Goal: Task Accomplishment & Management: Complete application form

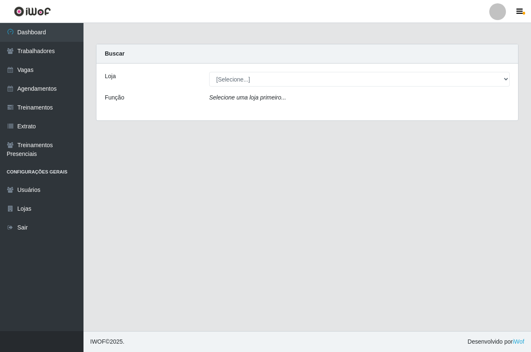
click at [392, 232] on main "Carregando... Buscar Loja [Selecione...] Pizza Nostra Função Selecione uma loja…" at bounding box center [308, 177] width 448 height 308
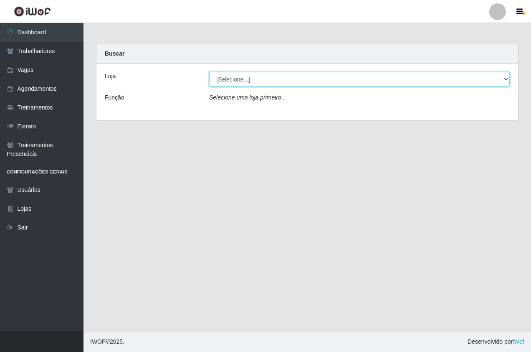
click at [258, 80] on select "[Selecione...] Pizza Nostra" at bounding box center [359, 79] width 301 height 15
select select "337"
click at [209, 72] on select "[Selecione...] Pizza Nostra" at bounding box center [359, 79] width 301 height 15
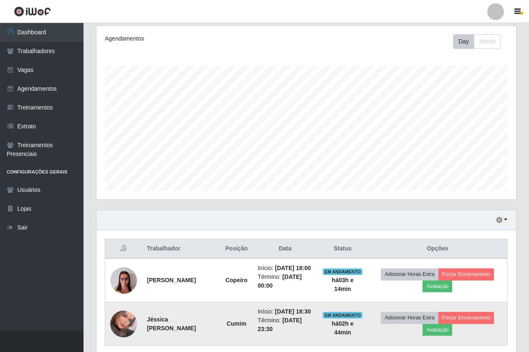
scroll to position [159, 0]
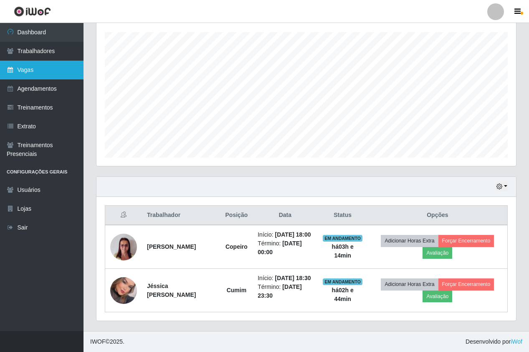
click at [39, 69] on link "Vagas" at bounding box center [42, 70] width 84 height 19
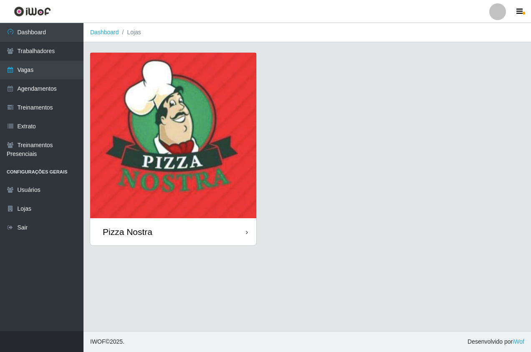
click at [163, 132] on img at bounding box center [173, 135] width 166 height 165
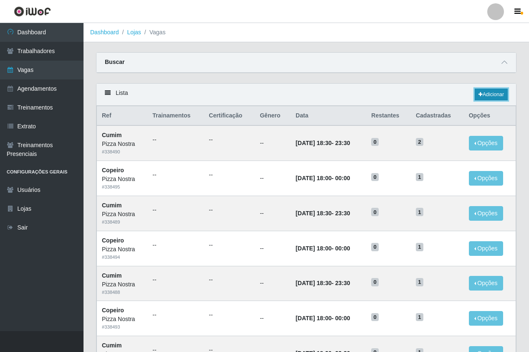
click at [483, 96] on link "Adicionar" at bounding box center [491, 95] width 33 height 12
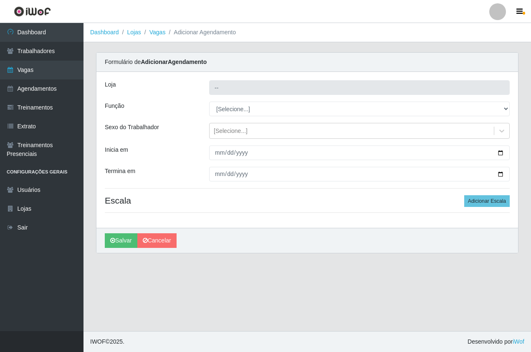
type input "Pizza Nostra"
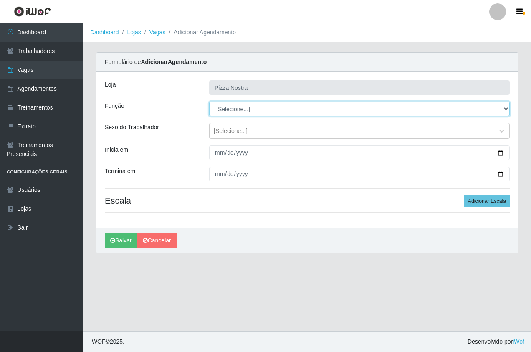
click at [222, 112] on select "[Selecione...] ASG ASG + ASG ++ Auxiliar de Cozinha Auxiliar de Cozinha + Auxil…" at bounding box center [359, 108] width 301 height 15
select select "91"
click at [209, 101] on select "[Selecione...] ASG ASG + ASG ++ Auxiliar de Cozinha Auxiliar de Cozinha + Auxil…" at bounding box center [359, 108] width 301 height 15
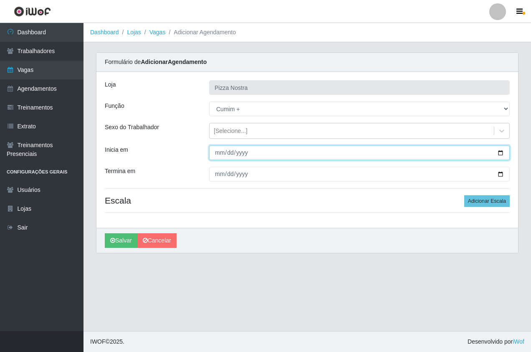
click at [213, 156] on input "Inicia em" at bounding box center [359, 152] width 301 height 15
type input "[DATE]"
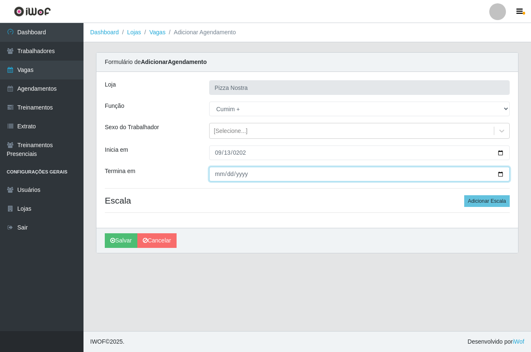
click at [212, 174] on input "Termina em" at bounding box center [359, 174] width 301 height 15
type input "[DATE]"
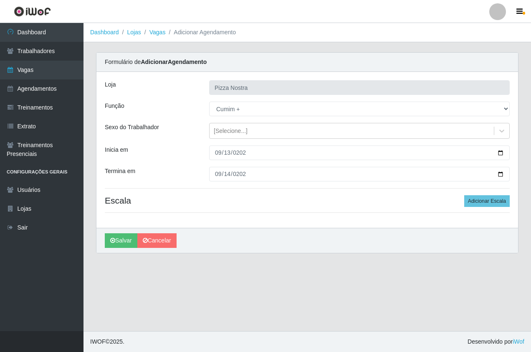
click at [362, 197] on h4 "Escala Adicionar Escala" at bounding box center [307, 200] width 405 height 10
click at [486, 202] on button "Adicionar Escala" at bounding box center [487, 201] width 46 height 12
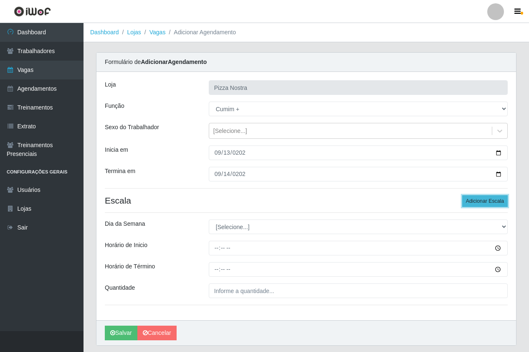
click at [486, 203] on button "Adicionar Escala" at bounding box center [485, 201] width 46 height 12
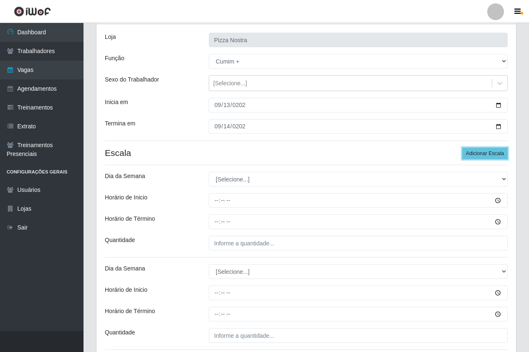
scroll to position [117, 0]
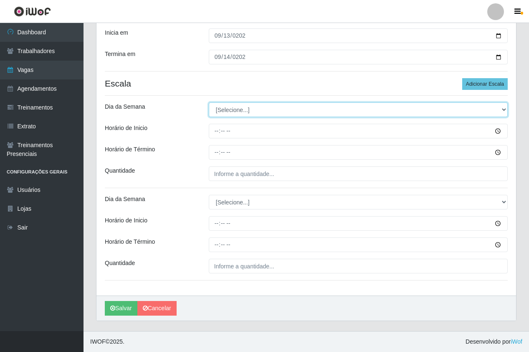
click at [234, 106] on select "[Selecione...] Segunda Terça Quarta Quinta Sexta Sábado Domingo" at bounding box center [358, 109] width 299 height 15
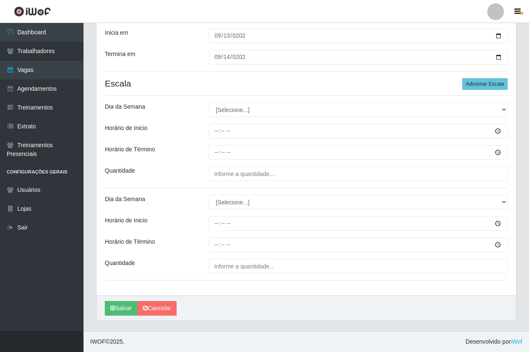
click at [191, 114] on div "Dia da Semana" at bounding box center [151, 109] width 104 height 15
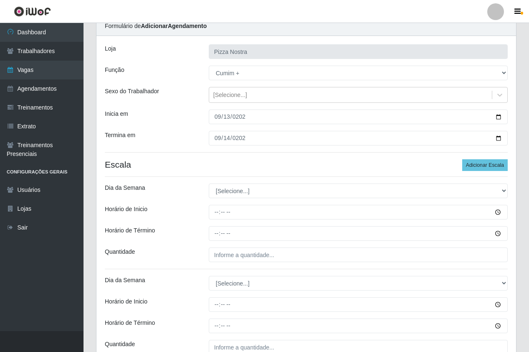
scroll to position [33, 0]
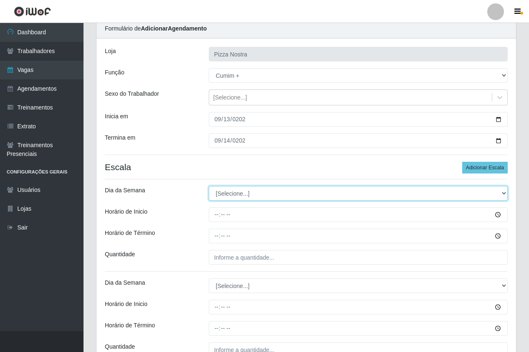
click at [251, 192] on select "[Selecione...] Segunda Terça Quarta Quinta Sexta Sábado Domingo" at bounding box center [358, 193] width 299 height 15
select select "6"
click at [209, 186] on select "[Selecione...] Segunda Terça Quarta Quinta Sexta Sábado Domingo" at bounding box center [358, 193] width 299 height 15
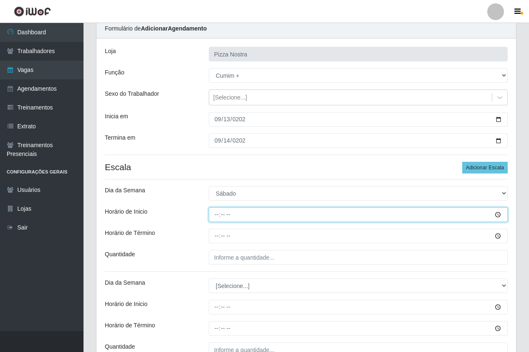
click at [216, 215] on input "Horário de Inicio" at bounding box center [358, 214] width 299 height 15
type input "18:00"
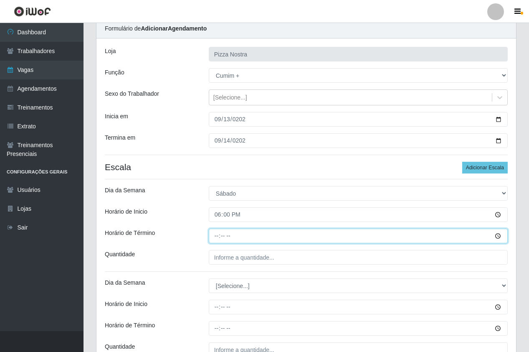
click at [211, 242] on input "Horário de Término" at bounding box center [358, 235] width 299 height 15
type input "00:00"
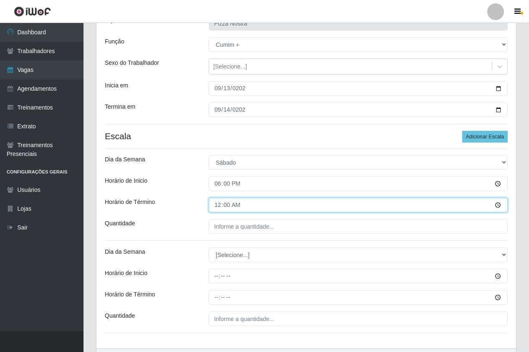
scroll to position [117, 0]
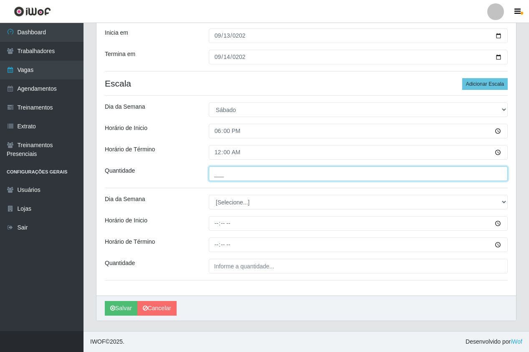
click at [236, 167] on input "___" at bounding box center [358, 173] width 299 height 15
type input "4__"
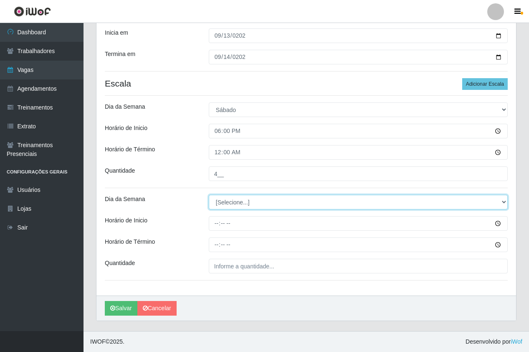
click at [220, 204] on select "[Selecione...] Segunda Terça Quarta Quinta Sexta Sábado Domingo" at bounding box center [358, 202] width 299 height 15
select select "0"
click at [209, 195] on select "[Selecione...] Segunda Terça Quarta Quinta Sexta Sábado Domingo" at bounding box center [358, 202] width 299 height 15
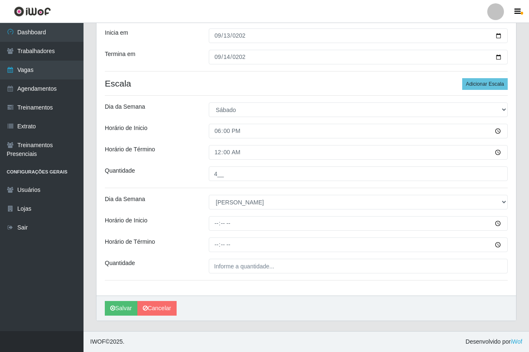
click at [388, 64] on div "Loja Pizza Nostra Função [Selecione...] ASG ASG + ASG ++ Auxiliar de Cozinha Au…" at bounding box center [306, 125] width 420 height 340
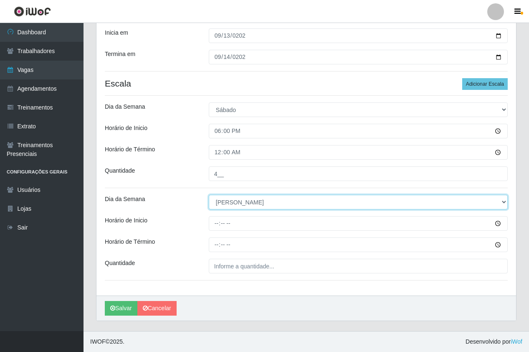
click at [253, 203] on select "[Selecione...] Segunda Terça Quarta Quinta Sexta Sábado Domingo" at bounding box center [358, 202] width 299 height 15
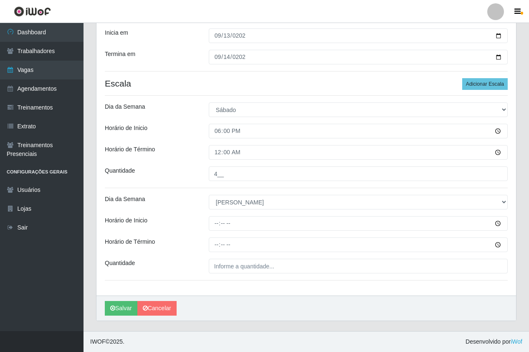
click at [195, 224] on div "Horário de Inicio" at bounding box center [151, 223] width 104 height 15
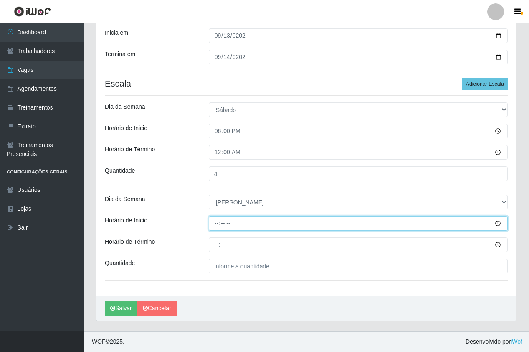
click at [229, 227] on input "Horário de Inicio" at bounding box center [358, 223] width 299 height 15
type input "18:00"
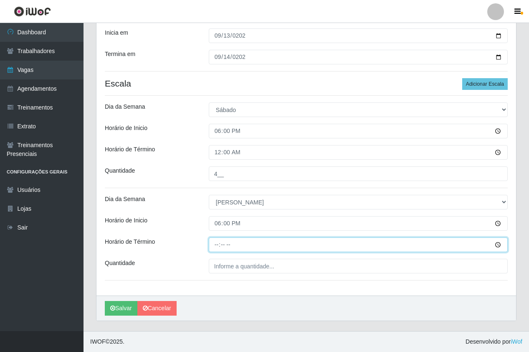
click at [214, 242] on input "Horário de Término" at bounding box center [358, 244] width 299 height 15
type input "00:00"
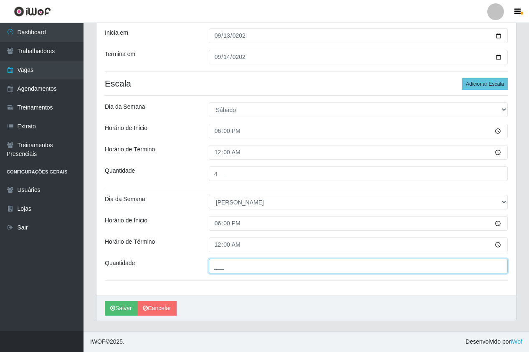
click at [255, 271] on input "___" at bounding box center [358, 265] width 299 height 15
type input "4__"
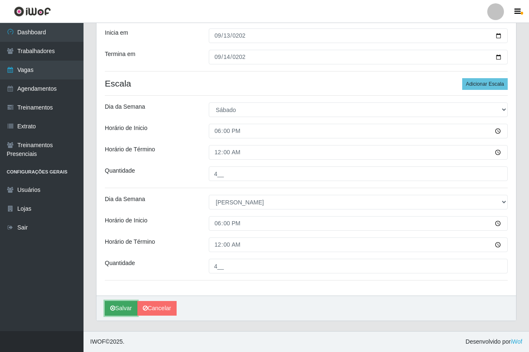
click at [134, 302] on button "Salvar" at bounding box center [121, 308] width 33 height 15
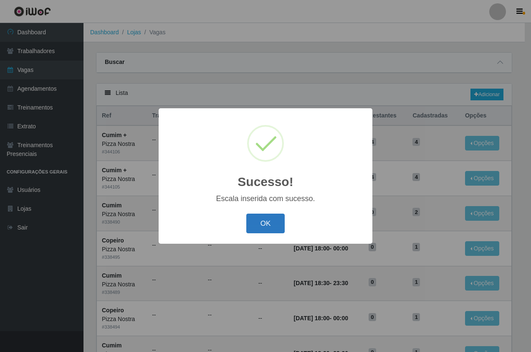
click at [278, 224] on button "OK" at bounding box center [265, 223] width 39 height 20
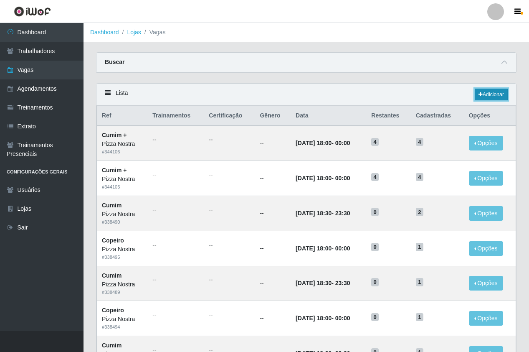
click at [483, 97] on link "Adicionar" at bounding box center [491, 95] width 33 height 12
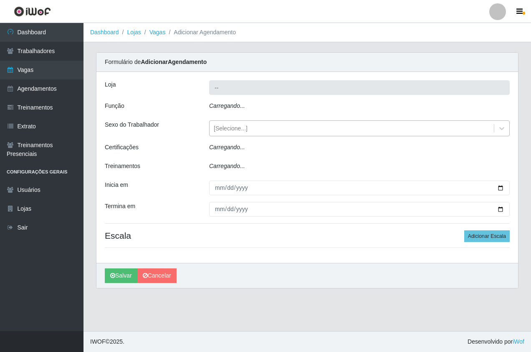
type input "Pizza Nostra"
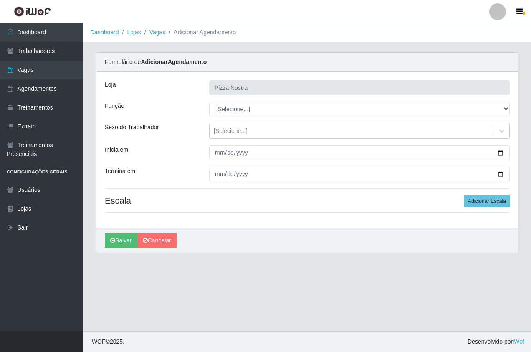
click at [215, 116] on div "Loja Pizza Nostra Função [Selecione...] ASG ASG + ASG ++ Auxiliar de Cozinha Au…" at bounding box center [307, 150] width 422 height 156
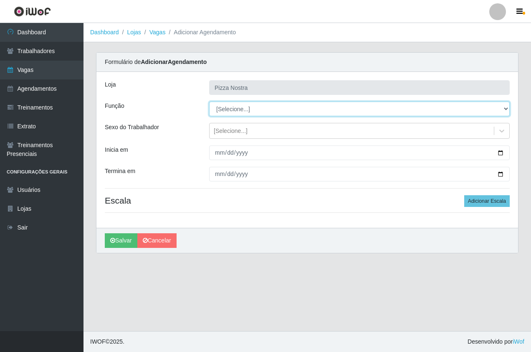
click at [216, 112] on select "[Selecione...] ASG ASG + ASG ++ Auxiliar de Cozinha Auxiliar de Cozinha + Auxil…" at bounding box center [359, 108] width 301 height 15
click at [209, 101] on select "[Selecione...] ASG ASG + ASG ++ Auxiliar de Cozinha Auxiliar de Cozinha + Auxil…" at bounding box center [359, 108] width 301 height 15
drag, startPoint x: 230, startPoint y: 107, endPoint x: 227, endPoint y: 114, distance: 7.5
click at [230, 107] on select "[Selecione...] ASG ASG + ASG ++ Auxiliar de Cozinha Auxiliar de Cozinha + Auxil…" at bounding box center [359, 108] width 301 height 15
click at [209, 101] on select "[Selecione...] ASG ASG + ASG ++ Auxiliar de Cozinha Auxiliar de Cozinha + Auxil…" at bounding box center [359, 108] width 301 height 15
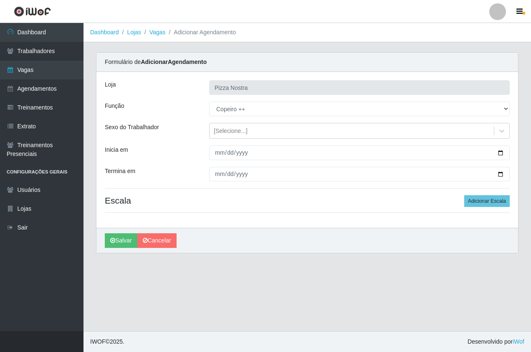
click at [220, 120] on div "Loja Pizza Nostra Função [Selecione...] ASG ASG + ASG ++ Auxiliar de Cozinha Au…" at bounding box center [307, 150] width 422 height 156
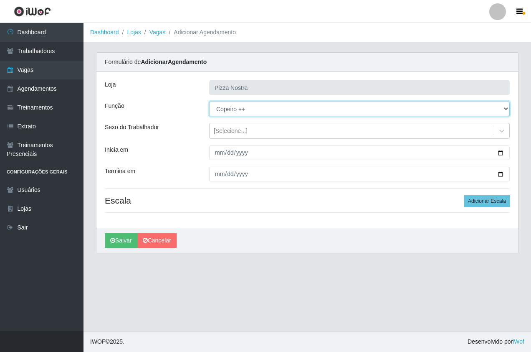
click at [217, 114] on select "[Selecione...] ASG ASG + ASG ++ Auxiliar de Cozinha Auxiliar de Cozinha + Auxil…" at bounding box center [359, 108] width 301 height 15
select select "96"
click at [209, 101] on select "[Selecione...] ASG ASG + ASG ++ Auxiliar de Cozinha Auxiliar de Cozinha + Auxil…" at bounding box center [359, 108] width 301 height 15
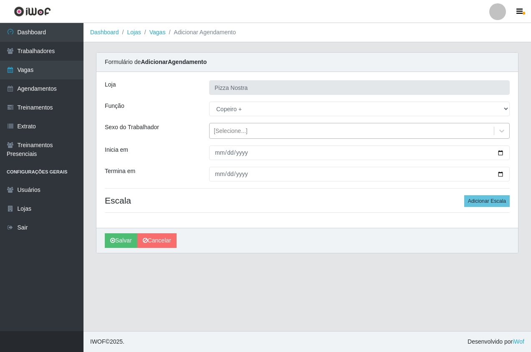
click at [214, 123] on div "Loja Pizza Nostra Função [Selecione...] ASG ASG + ASG ++ Auxiliar de Cozinha Au…" at bounding box center [307, 150] width 422 height 156
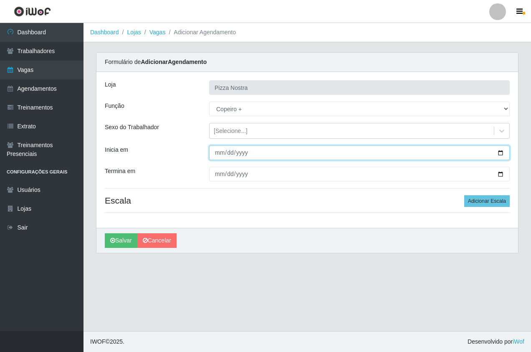
drag, startPoint x: 214, startPoint y: 123, endPoint x: 225, endPoint y: 153, distance: 32.1
click at [225, 153] on input "Inicia em" at bounding box center [359, 152] width 301 height 15
click at [217, 155] on input "Inicia em" at bounding box center [359, 152] width 301 height 15
click at [226, 155] on input "Inicia em" at bounding box center [359, 152] width 301 height 15
type input "[DATE]"
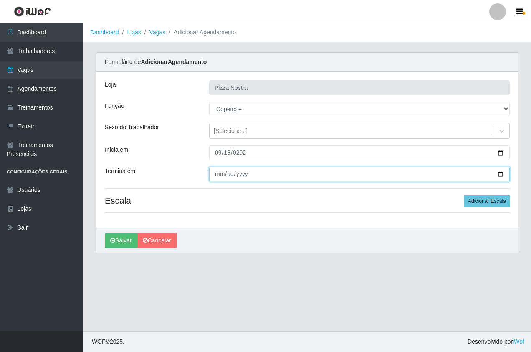
click at [220, 180] on input "Termina em" at bounding box center [359, 174] width 301 height 15
type input "[DATE]"
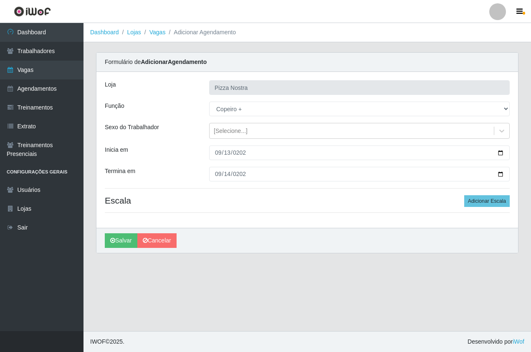
click at [456, 206] on div "Loja Pizza Nostra Função [Selecione...] ASG ASG + ASG ++ Auxiliar de Cozinha Au…" at bounding box center [307, 150] width 422 height 156
click at [474, 203] on button "Adicionar Escala" at bounding box center [487, 201] width 46 height 12
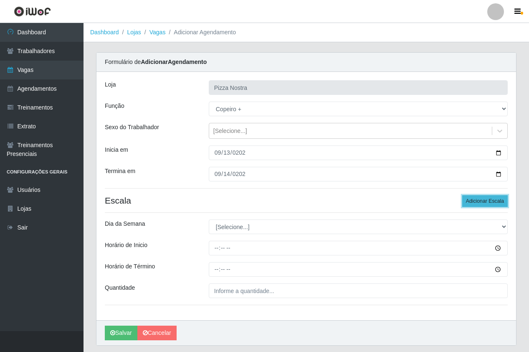
click at [474, 203] on button "Adicionar Escala" at bounding box center [485, 201] width 46 height 12
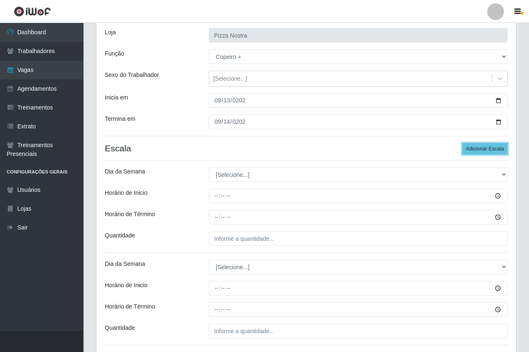
scroll to position [117, 0]
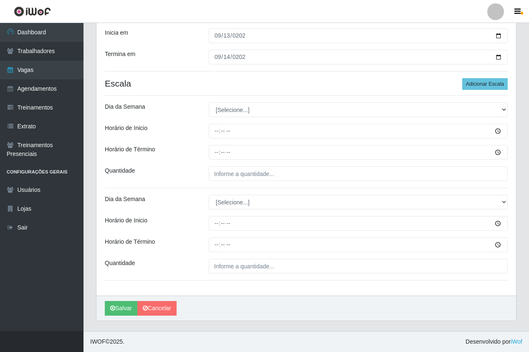
click at [238, 118] on div "Loja Pizza Nostra Função [Selecione...] ASG ASG + ASG ++ Auxiliar de Cozinha Au…" at bounding box center [306, 125] width 420 height 340
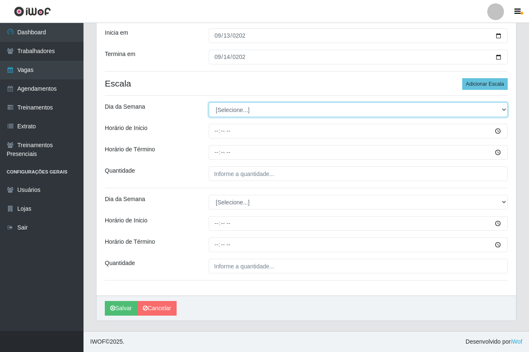
click at [221, 114] on select "[Selecione...] Segunda Terça Quarta Quinta Sexta Sábado Domingo" at bounding box center [358, 109] width 299 height 15
select select "6"
click at [209, 102] on select "[Selecione...] Segunda Terça Quarta Quinta Sexta Sábado Domingo" at bounding box center [358, 109] width 299 height 15
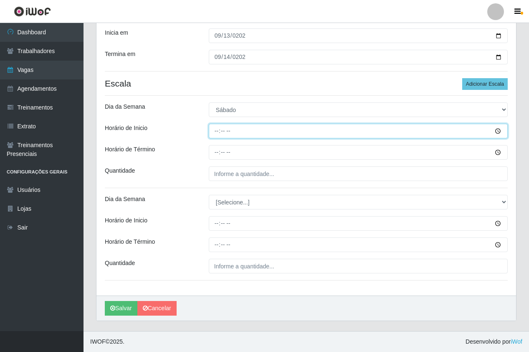
click at [218, 136] on input "Horário de Inicio" at bounding box center [358, 131] width 299 height 15
type input "18:00"
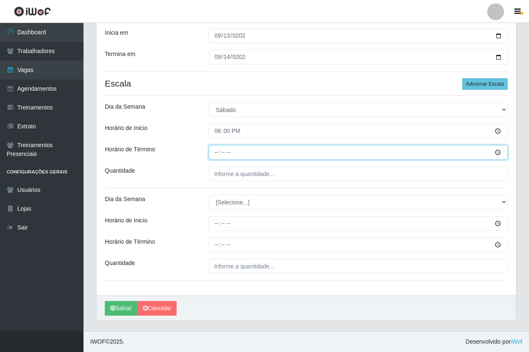
click at [211, 152] on input "Horário de Término" at bounding box center [358, 152] width 299 height 15
type input "00:00"
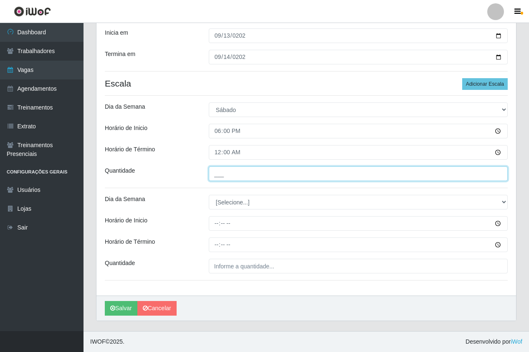
click at [268, 174] on input "___" at bounding box center [358, 173] width 299 height 15
type input "1__"
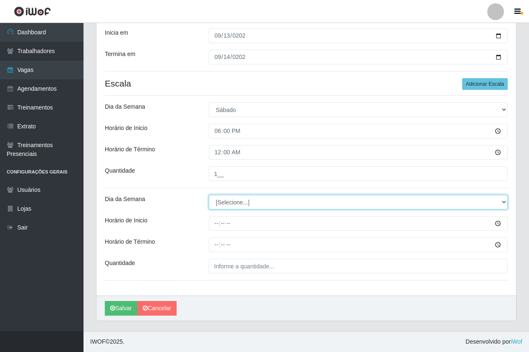
click at [215, 204] on select "[Selecione...] Segunda Terça Quarta Quinta Sexta Sábado Domingo" at bounding box center [358, 202] width 299 height 15
select select "0"
click at [209, 195] on select "[Selecione...] Segunda Terça Quarta Quinta Sexta Sábado Domingo" at bounding box center [358, 202] width 299 height 15
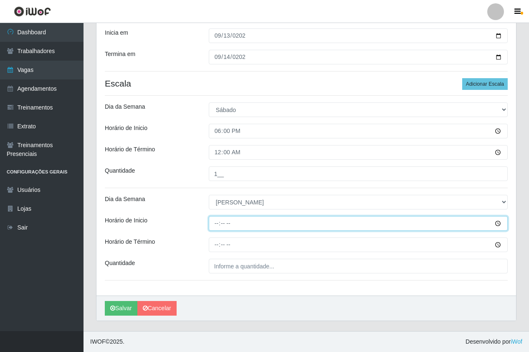
click at [218, 219] on input "Horário de Inicio" at bounding box center [358, 223] width 299 height 15
type input "18:00"
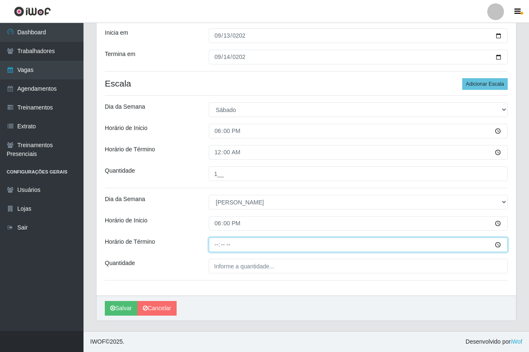
click at [210, 246] on input "Horário de Término" at bounding box center [358, 244] width 299 height 15
type input "00:00"
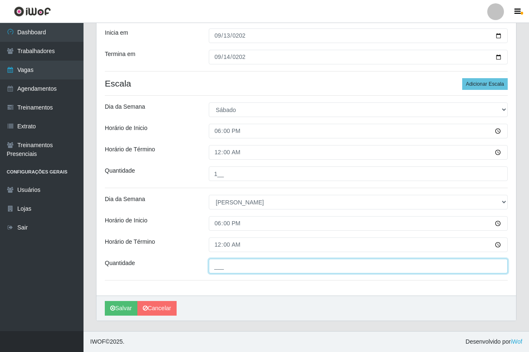
click at [232, 267] on input "___" at bounding box center [358, 265] width 299 height 15
type input "1__"
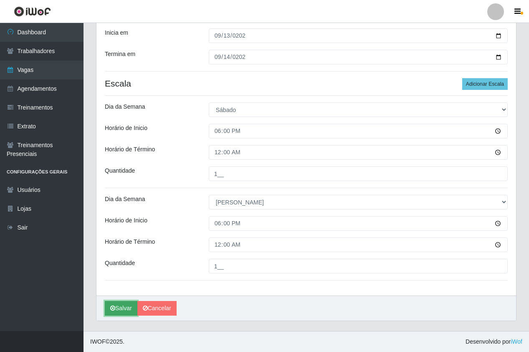
click at [120, 310] on button "Salvar" at bounding box center [121, 308] width 33 height 15
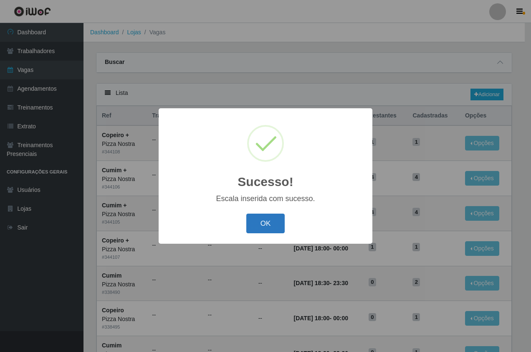
click at [255, 216] on button "OK" at bounding box center [265, 223] width 39 height 20
